Goal: Find specific page/section: Find specific page/section

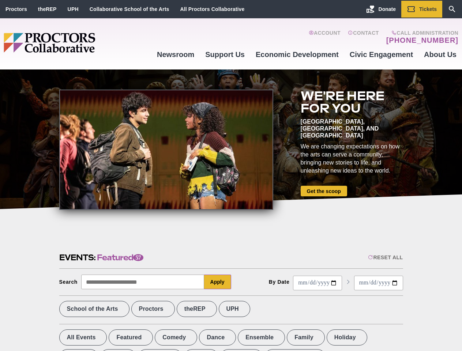
click at [231, 176] on div at bounding box center [166, 150] width 214 height 120
click at [385, 258] on div "Reset All" at bounding box center [385, 258] width 35 height 6
click at [218, 282] on button "Apply" at bounding box center [217, 282] width 27 height 15
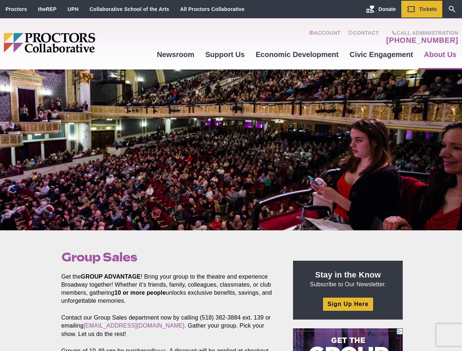
click at [231, 176] on div at bounding box center [231, 150] width 462 height 161
